Goal: Task Accomplishment & Management: Manage account settings

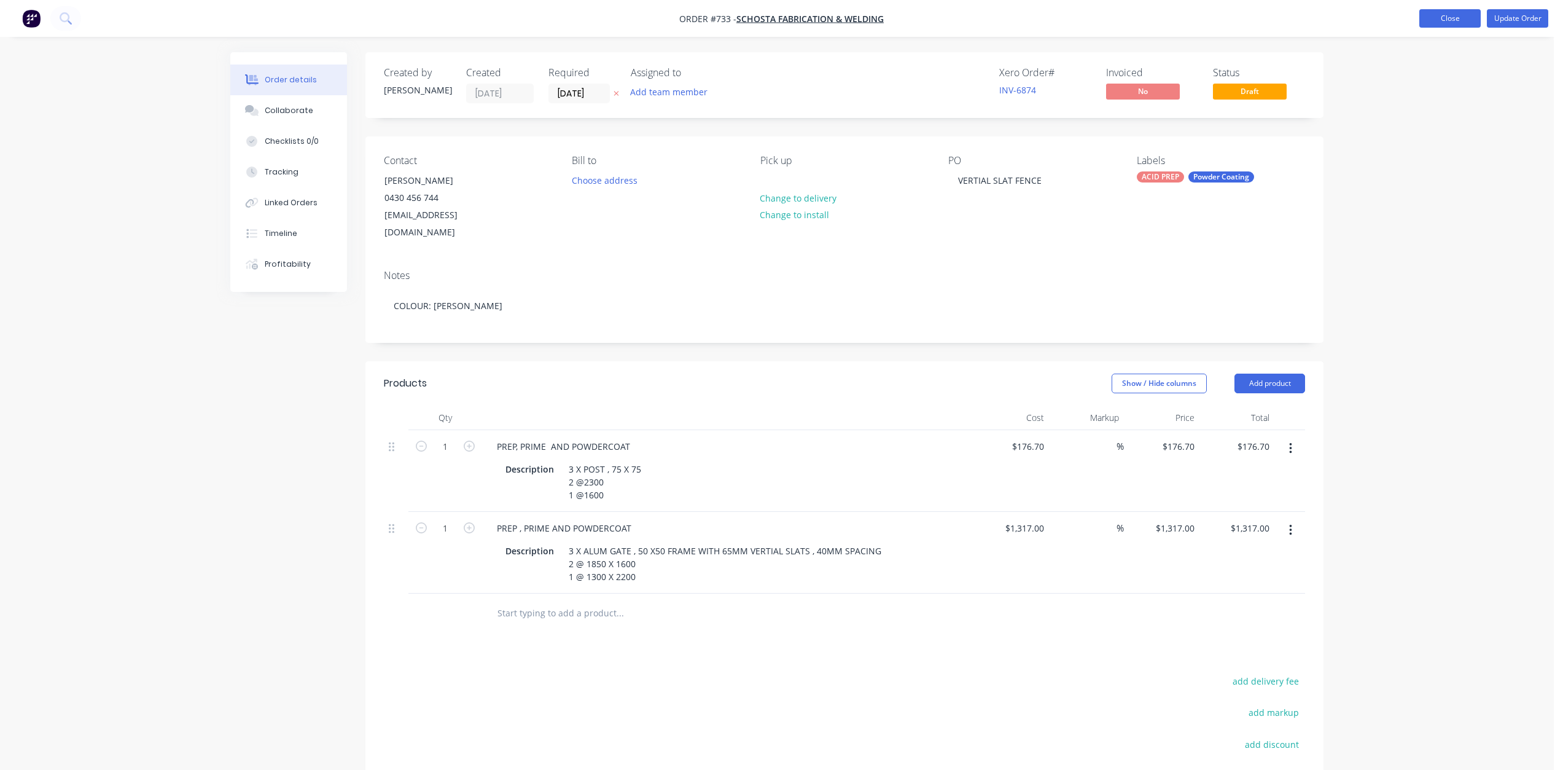
click at [1454, 17] on button "Close" at bounding box center [1450, 18] width 61 height 18
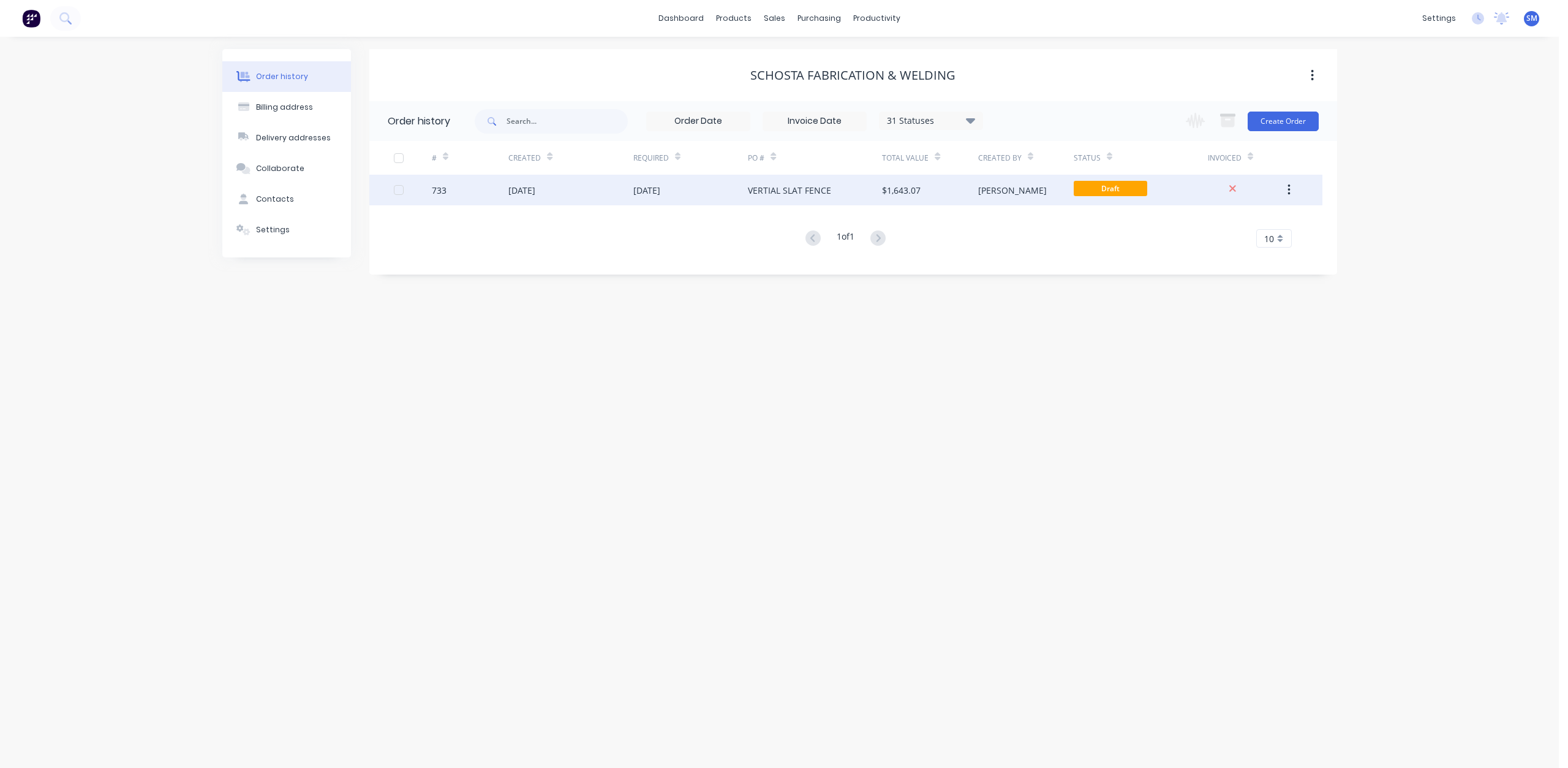
click at [709, 184] on div "[DATE]" at bounding box center [690, 190] width 115 height 31
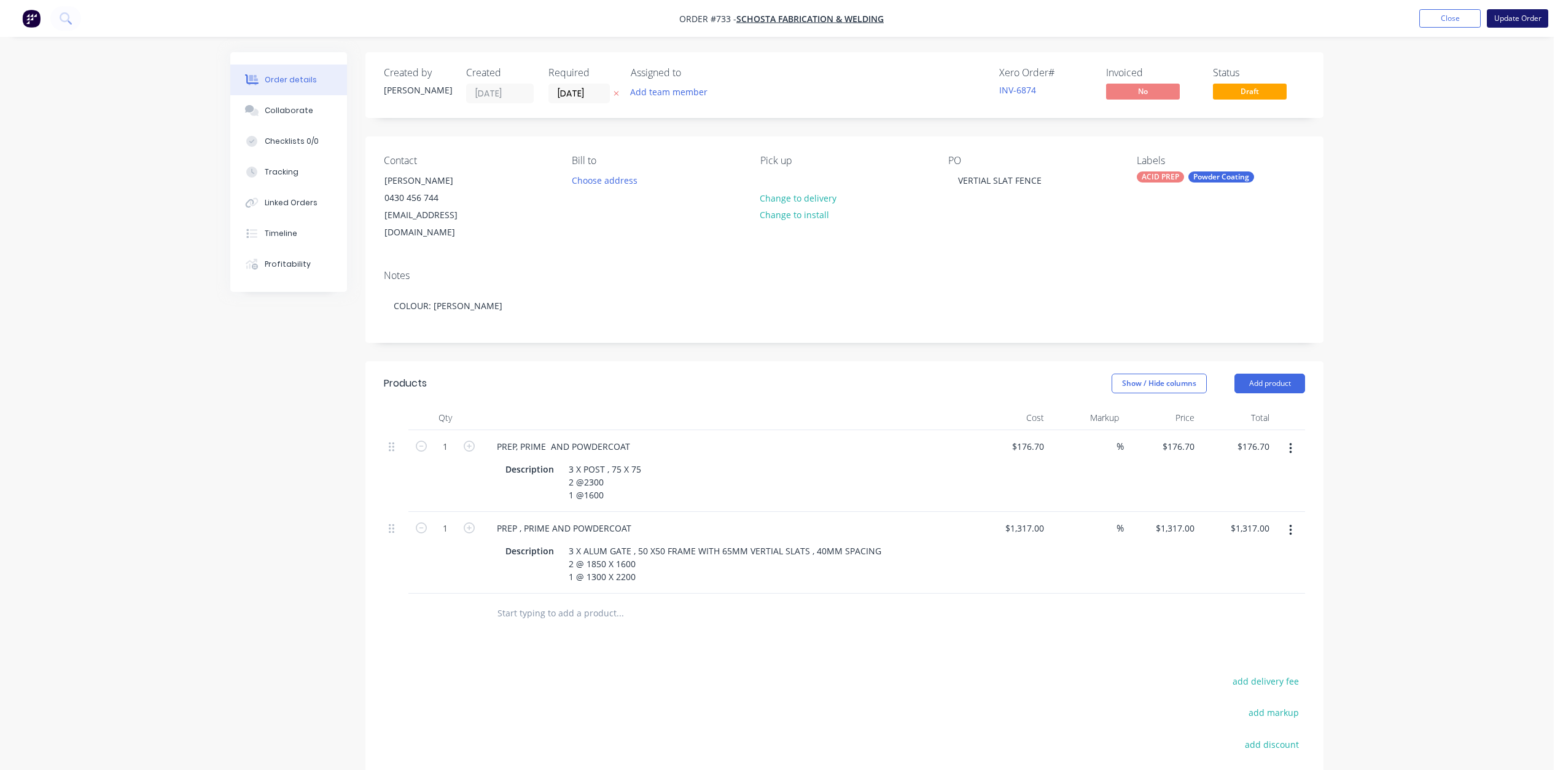
click at [1518, 21] on button "Update Order" at bounding box center [1517, 18] width 61 height 18
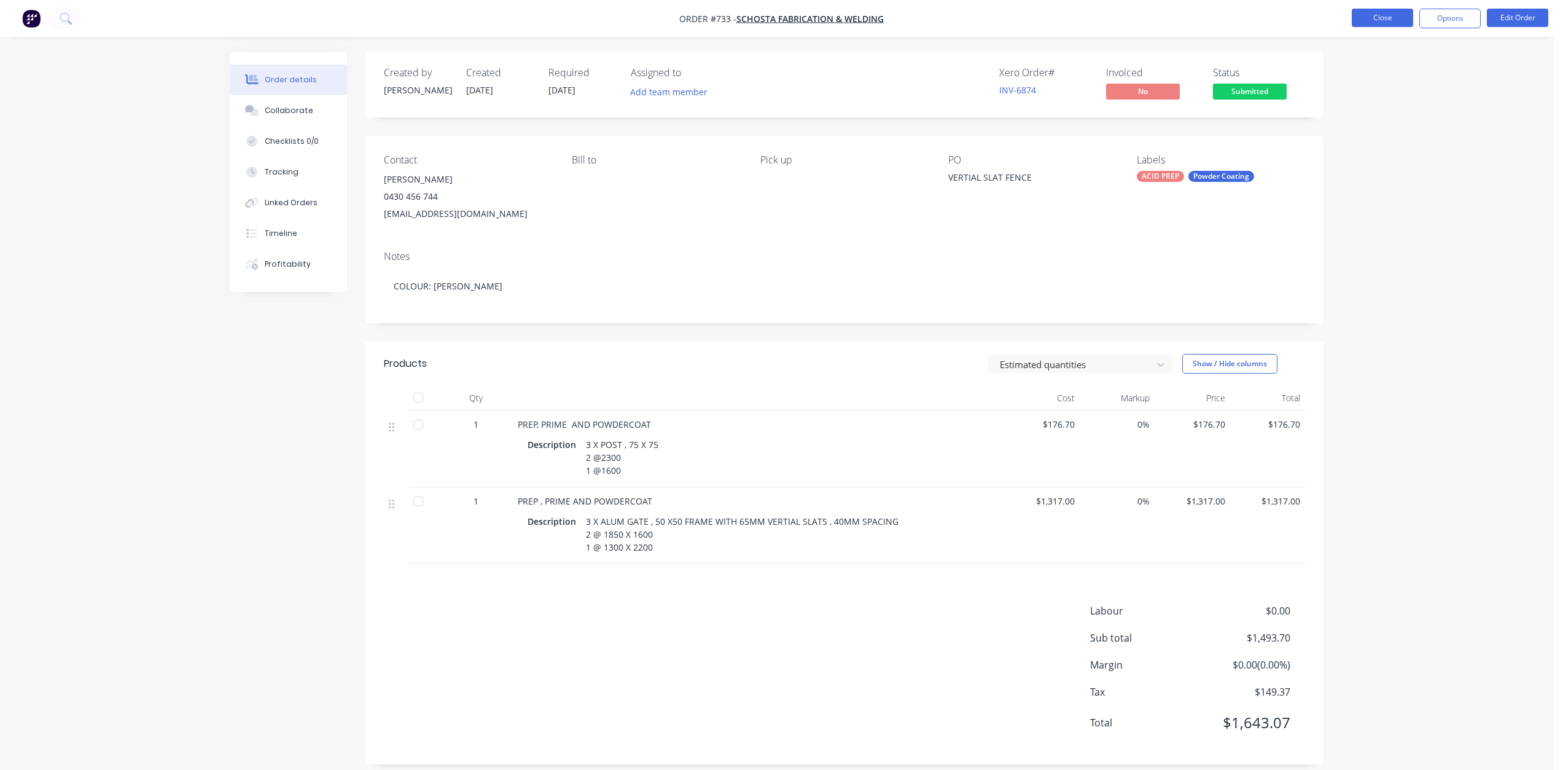
click at [1383, 16] on button "Close" at bounding box center [1382, 18] width 61 height 18
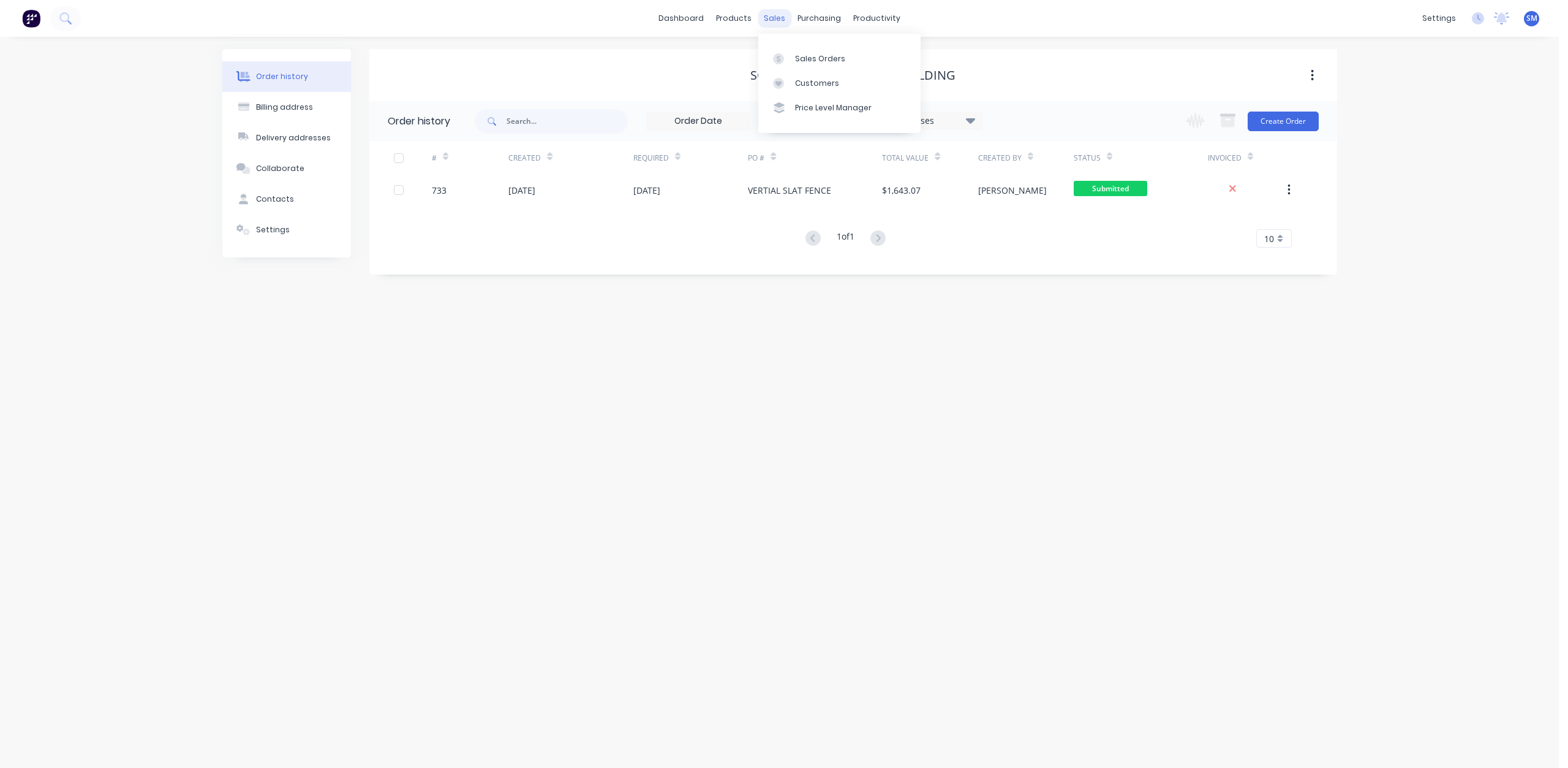
click at [769, 15] on div "sales" at bounding box center [775, 18] width 34 height 18
click at [807, 59] on div "Sales Orders" at bounding box center [819, 58] width 50 height 11
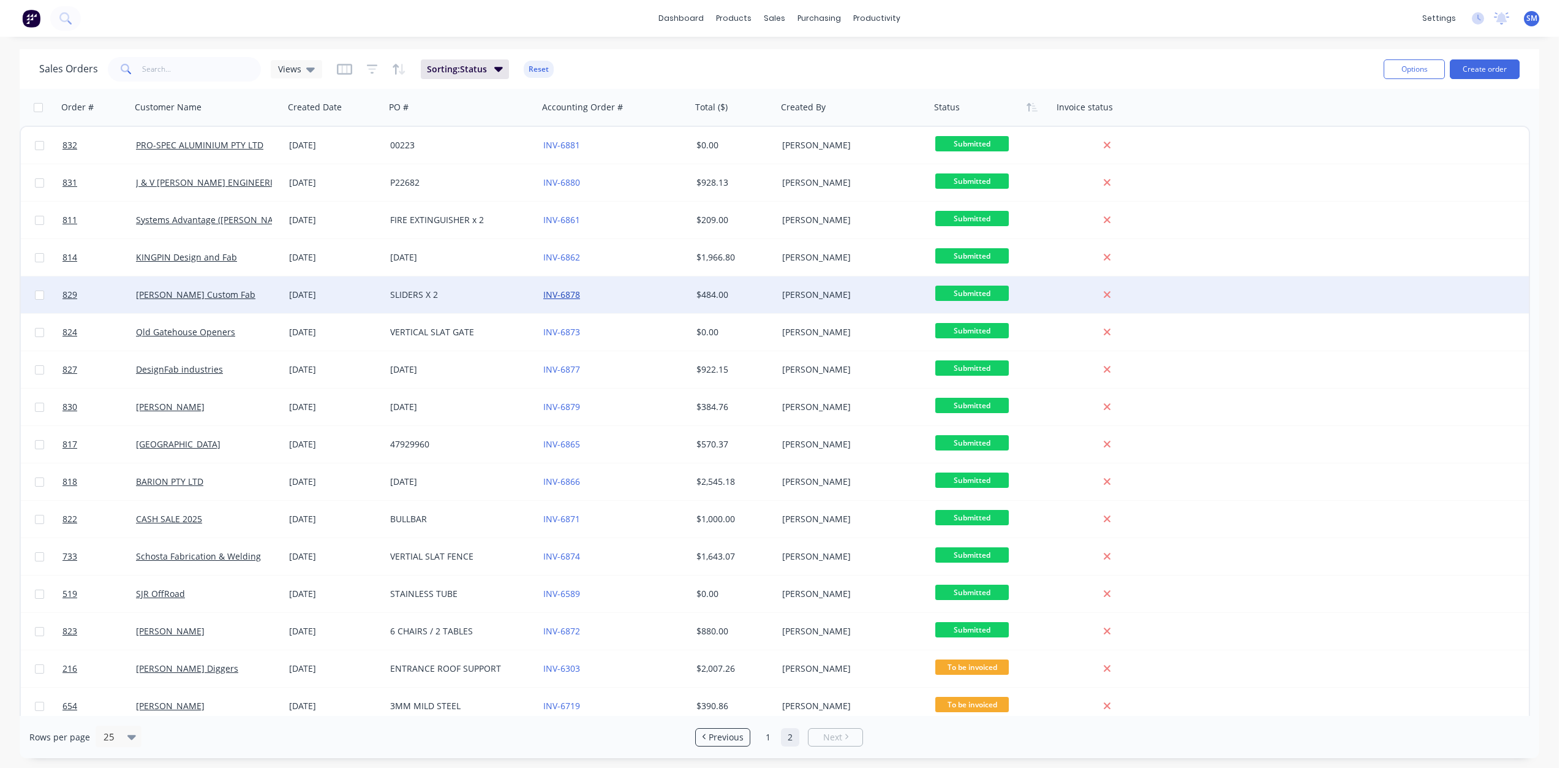
scroll to position [45, 0]
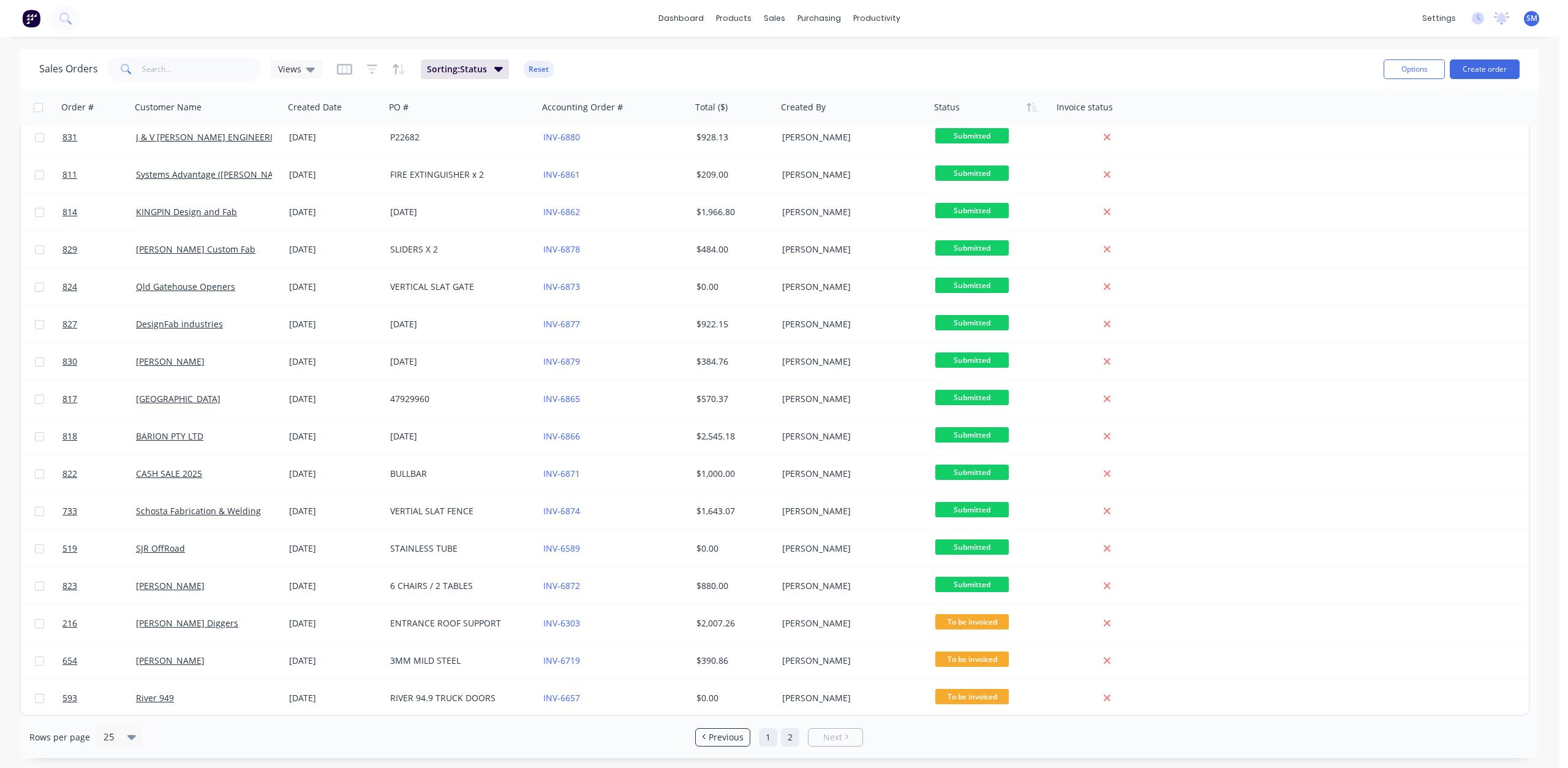
click at [774, 741] on link "1" at bounding box center [768, 737] width 18 height 18
